Goal: Obtain resource: Download file/media

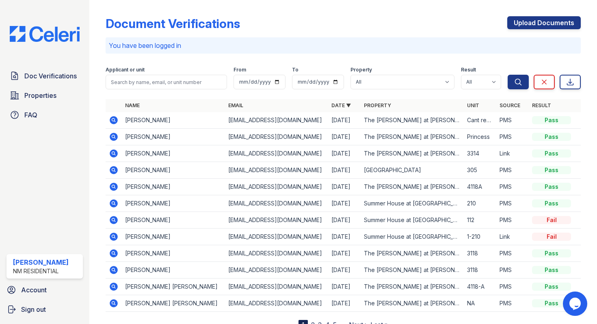
click at [114, 137] on icon at bounding box center [114, 137] width 10 height 10
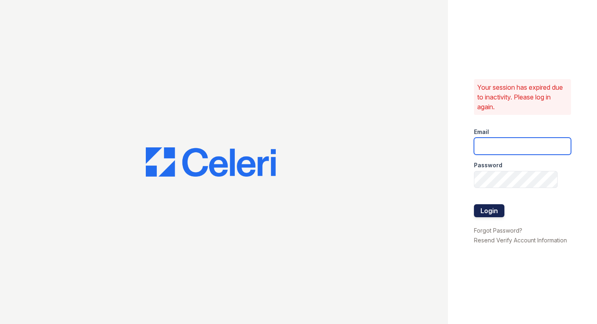
type input "summerhouse@nmresidential.com"
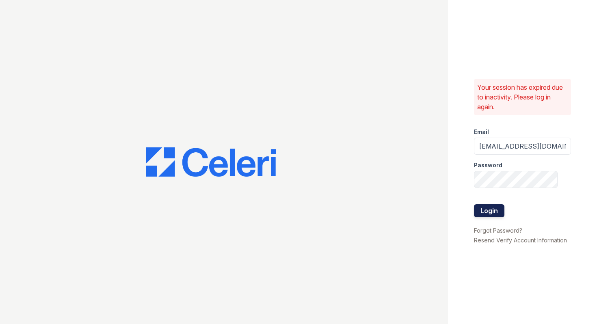
click at [501, 213] on button "Login" at bounding box center [489, 210] width 30 height 13
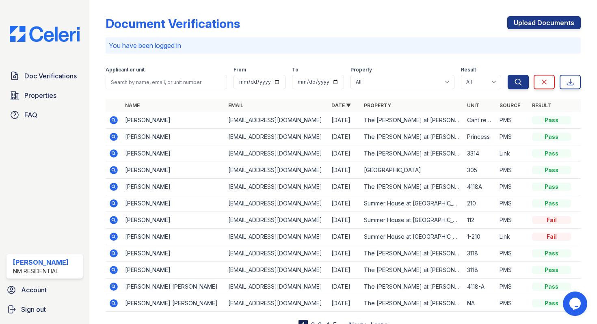
click at [113, 137] on icon at bounding box center [113, 136] width 2 height 2
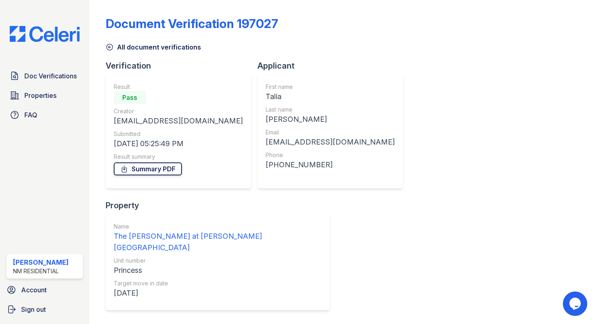
click at [161, 169] on link "Summary PDF" at bounding box center [148, 169] width 68 height 13
